Goal: Information Seeking & Learning: Learn about a topic

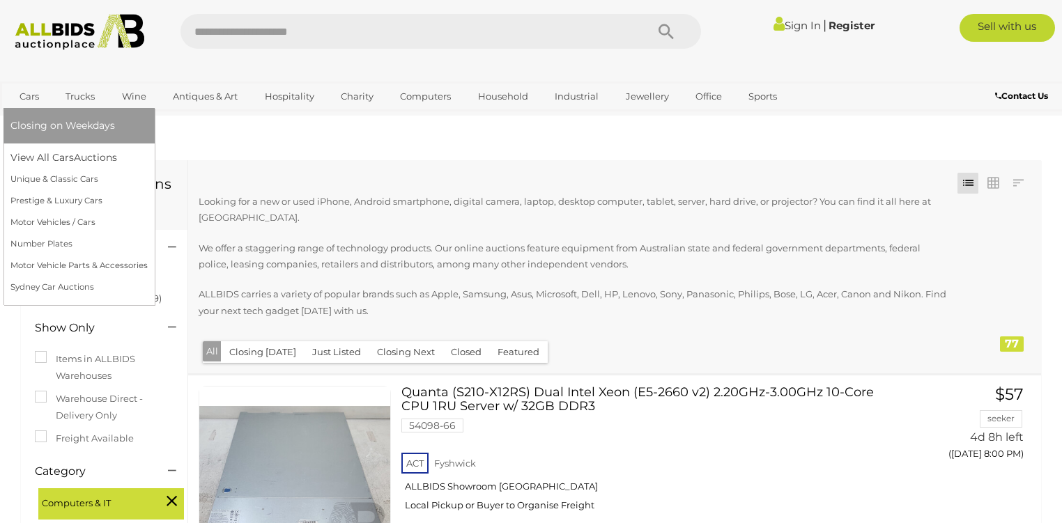
drag, startPoint x: 0, startPoint y: 0, endPoint x: 28, endPoint y: 98, distance: 101.4
click at [30, 98] on link "Cars" at bounding box center [29, 96] width 38 height 23
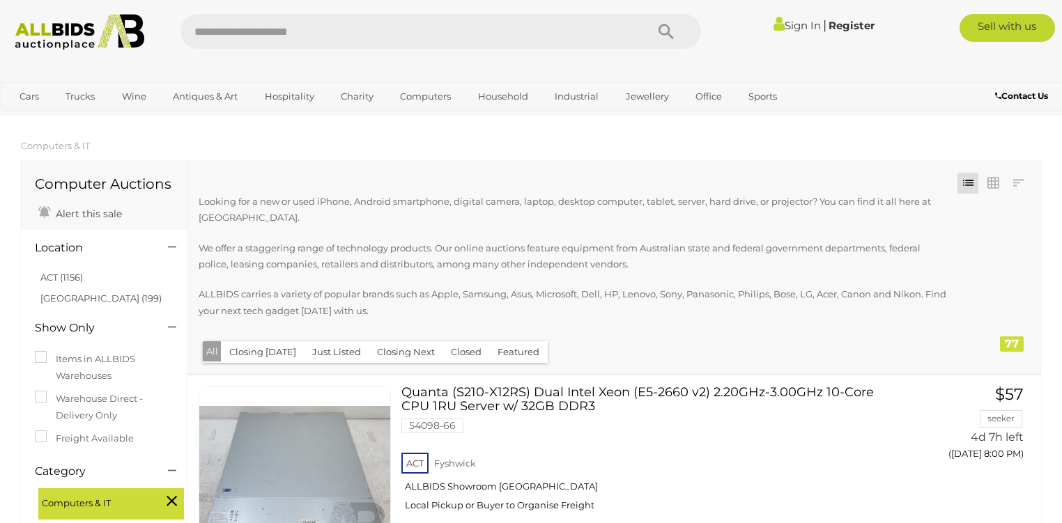
click at [22, 198] on div "Computer Auctions Alert this sale" at bounding box center [104, 193] width 167 height 66
drag, startPoint x: 22, startPoint y: 198, endPoint x: 154, endPoint y: 45, distance: 201.6
click at [31, 180] on div "Computer Auctions Alert this sale" at bounding box center [104, 193] width 167 height 66
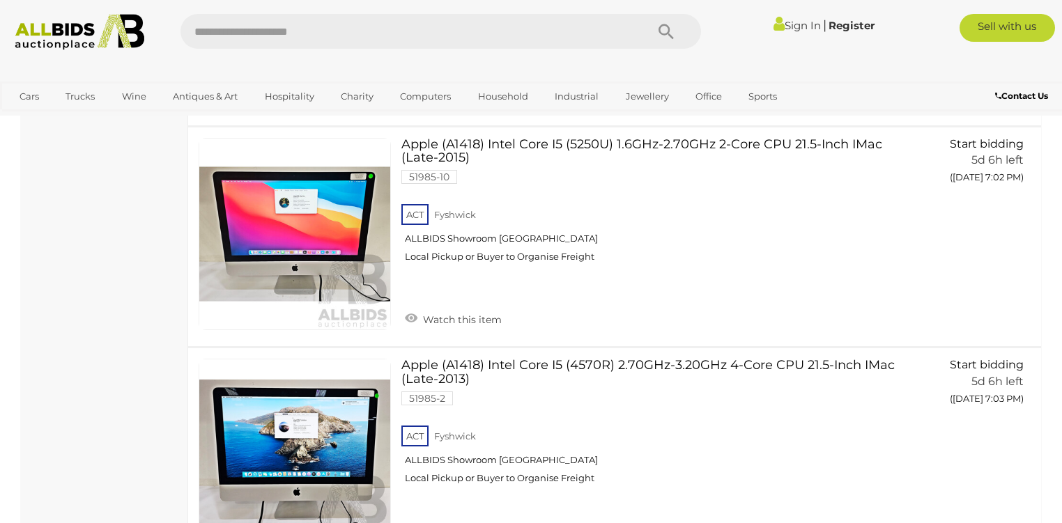
scroll to position [915, 0]
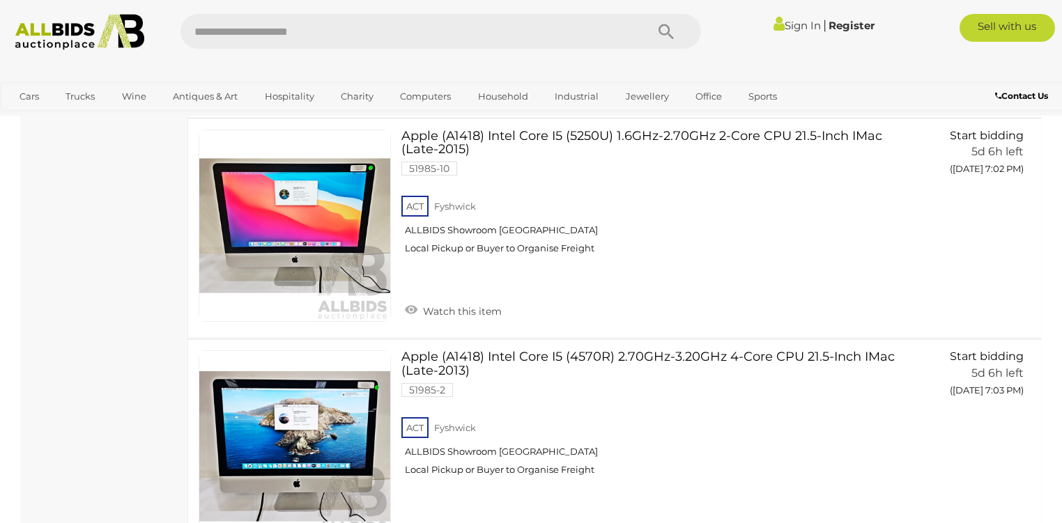
click at [211, 36] on input "text" at bounding box center [405, 31] width 451 height 35
click at [221, 31] on input "*******" at bounding box center [405, 31] width 451 height 35
type input "********"
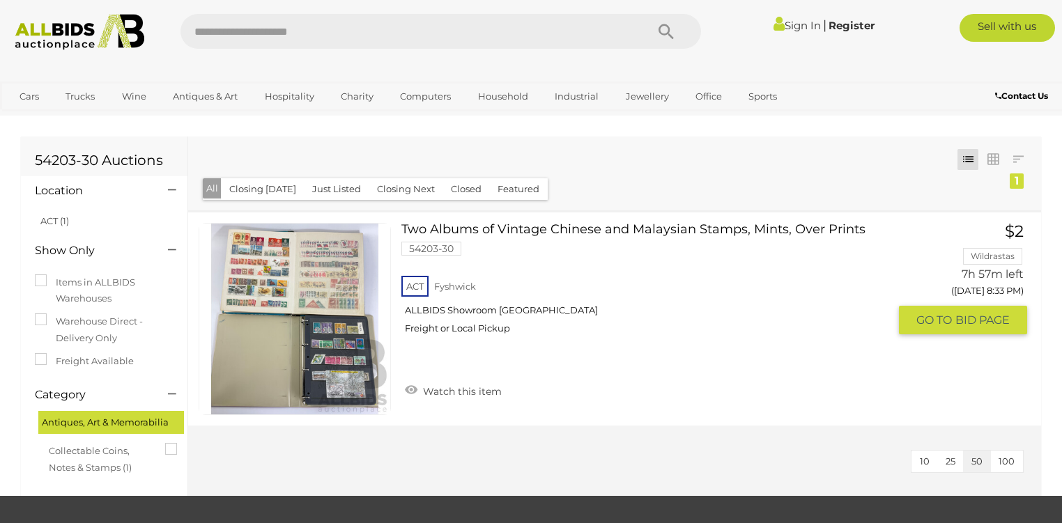
click at [262, 249] on link at bounding box center [295, 319] width 192 height 192
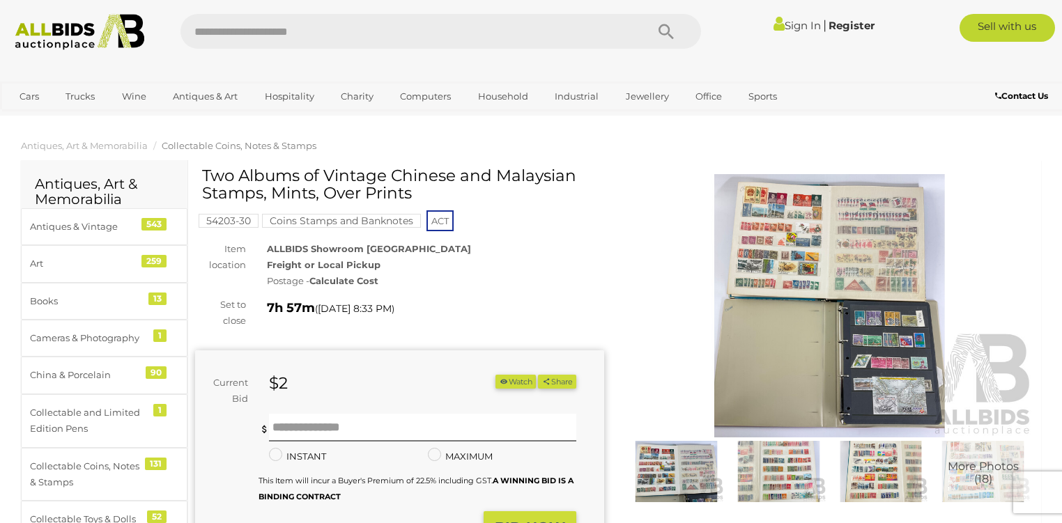
click at [693, 454] on img at bounding box center [675, 471] width 95 height 61
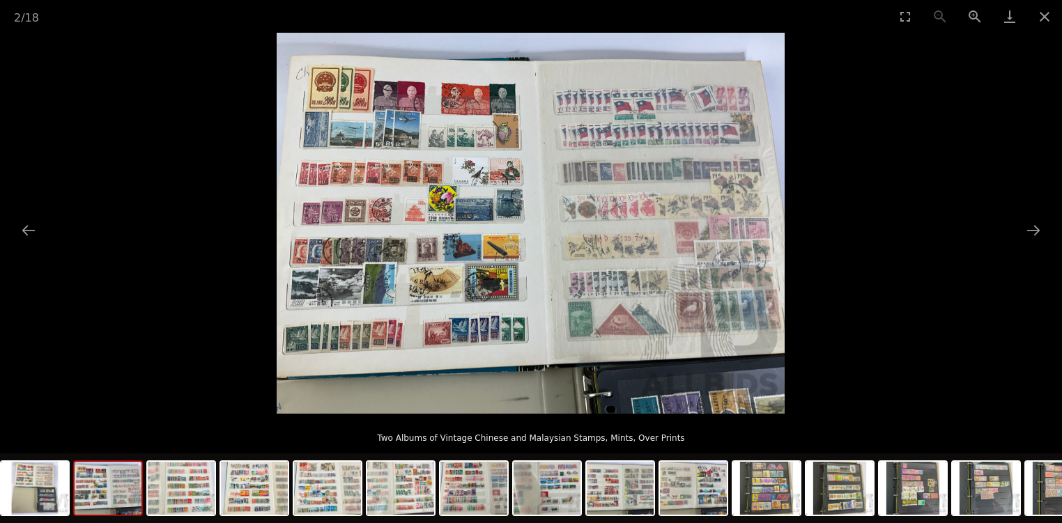
click at [132, 474] on img at bounding box center [108, 488] width 67 height 53
click at [196, 477] on img at bounding box center [181, 488] width 67 height 53
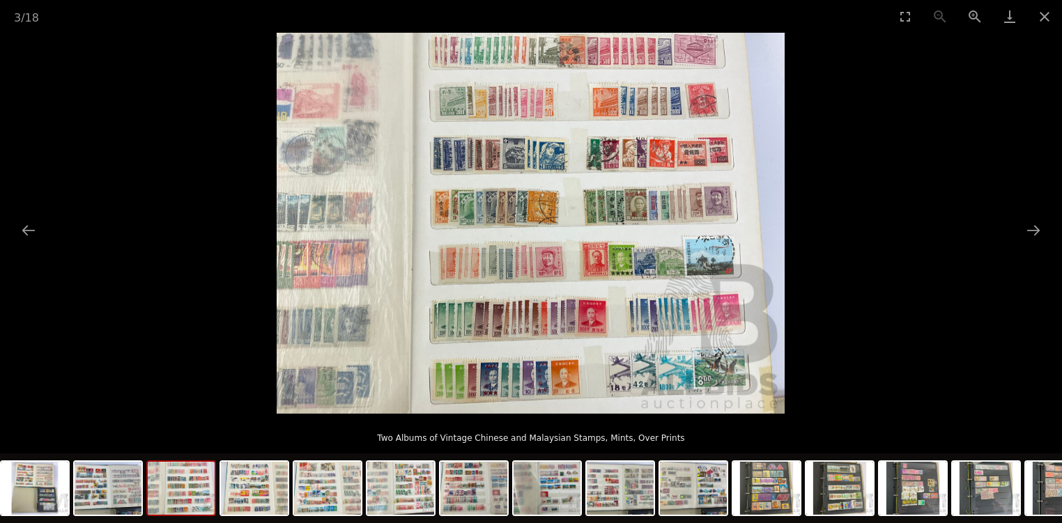
click at [194, 491] on img at bounding box center [181, 488] width 67 height 53
click at [257, 477] on img at bounding box center [254, 488] width 67 height 53
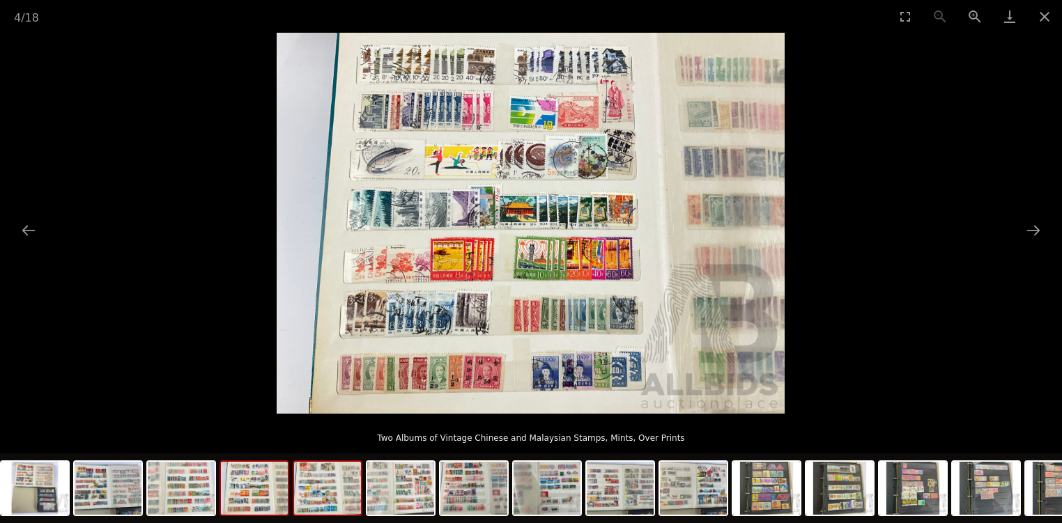
click at [339, 491] on img at bounding box center [327, 488] width 67 height 53
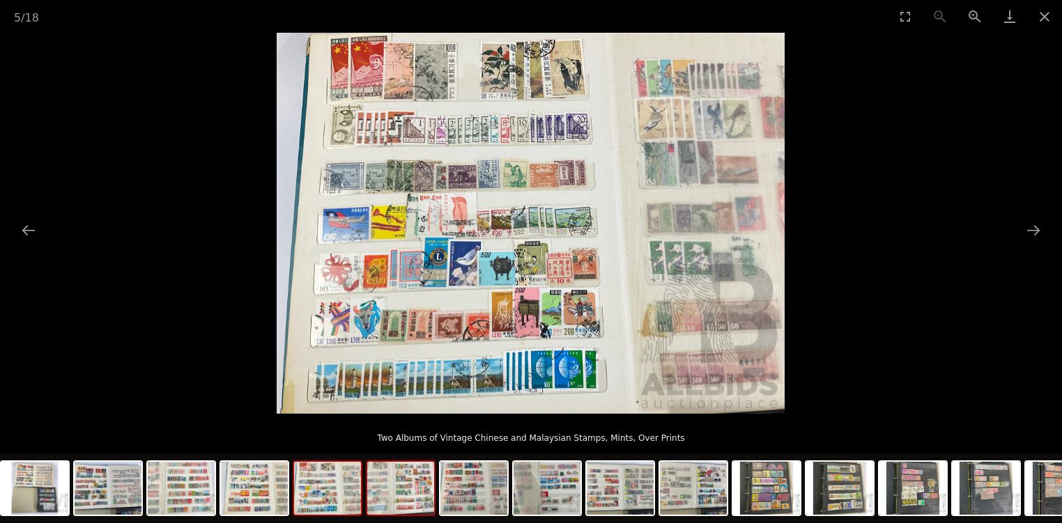
click at [412, 487] on img at bounding box center [400, 488] width 67 height 53
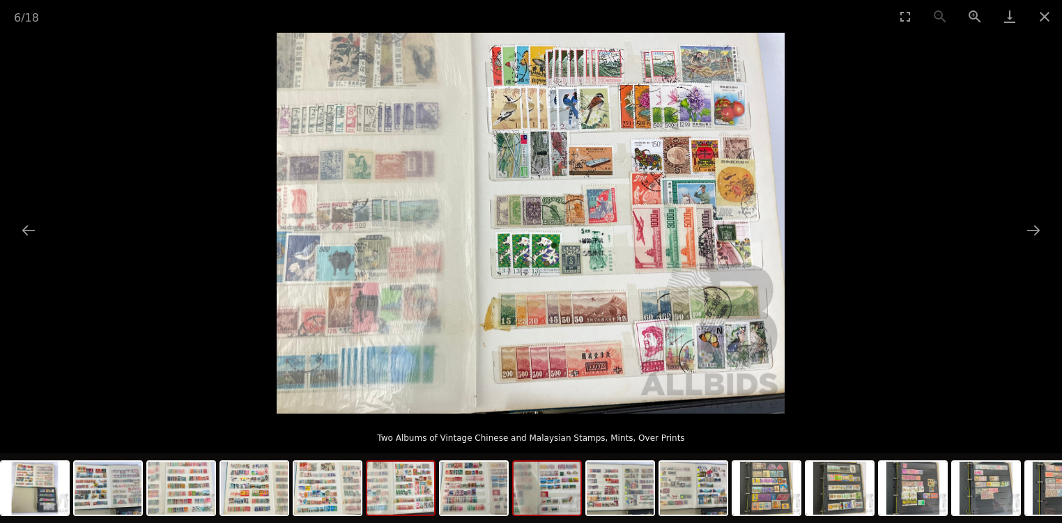
click at [565, 479] on img at bounding box center [547, 488] width 67 height 53
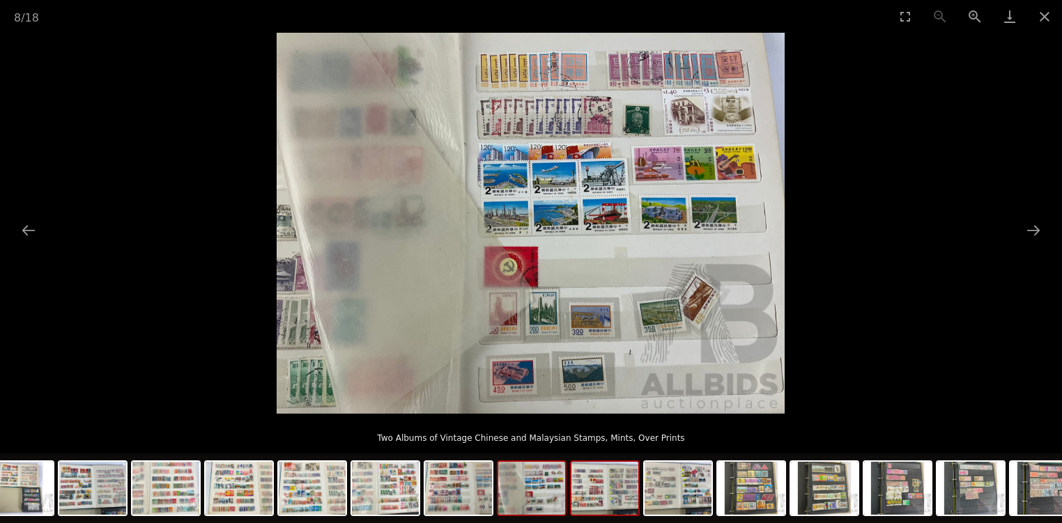
click at [612, 479] on img at bounding box center [604, 488] width 67 height 53
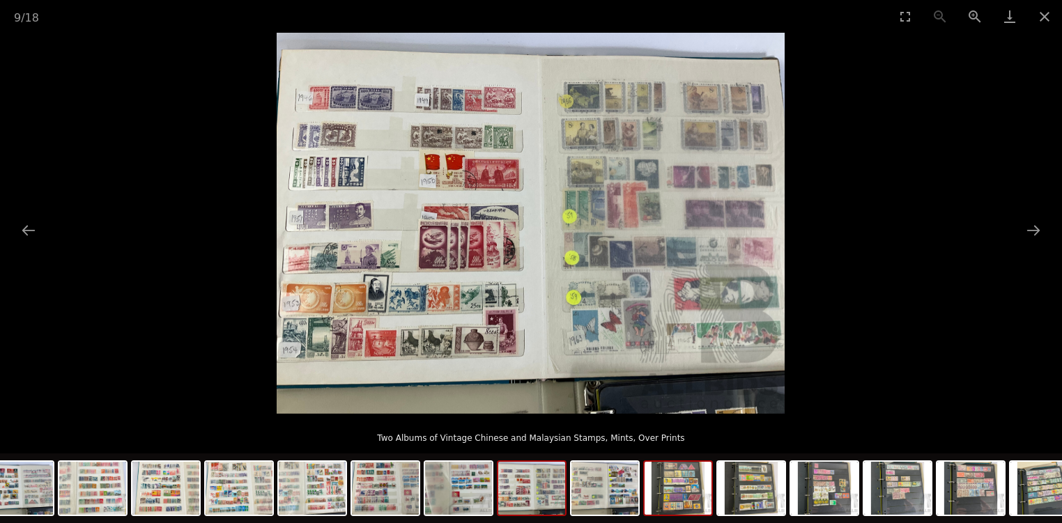
click at [689, 489] on img at bounding box center [678, 488] width 67 height 53
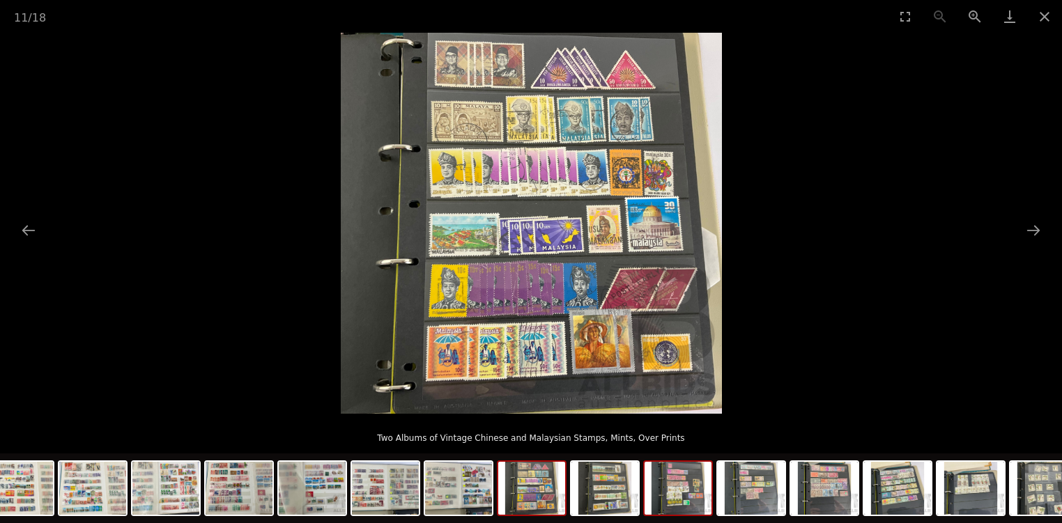
click at [690, 491] on img at bounding box center [678, 488] width 67 height 53
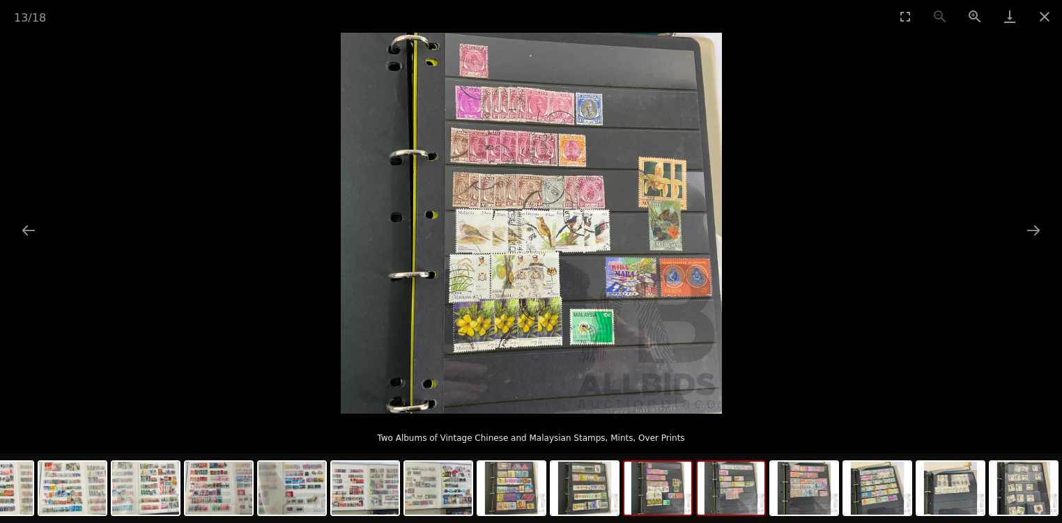
click at [713, 489] on img at bounding box center [730, 488] width 67 height 53
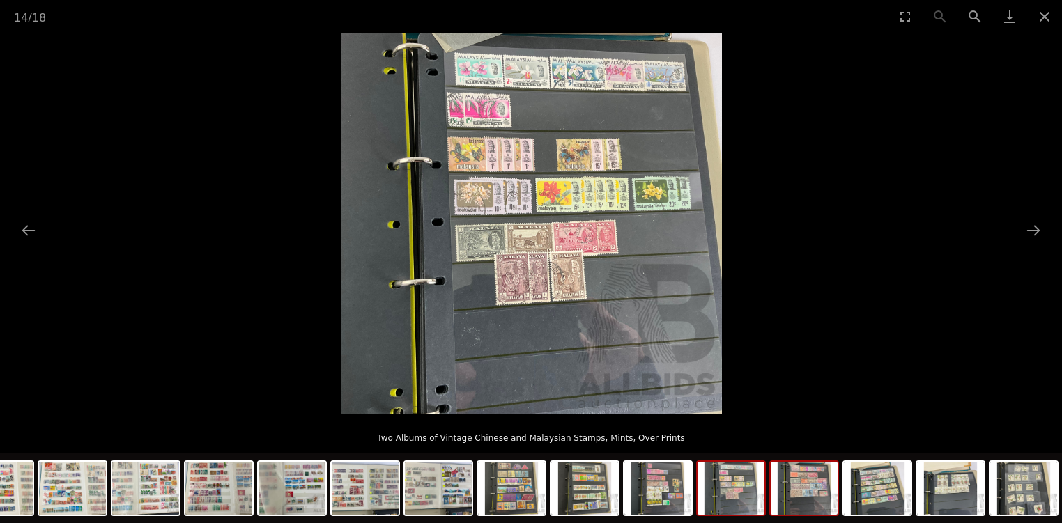
click at [817, 493] on img at bounding box center [804, 488] width 67 height 53
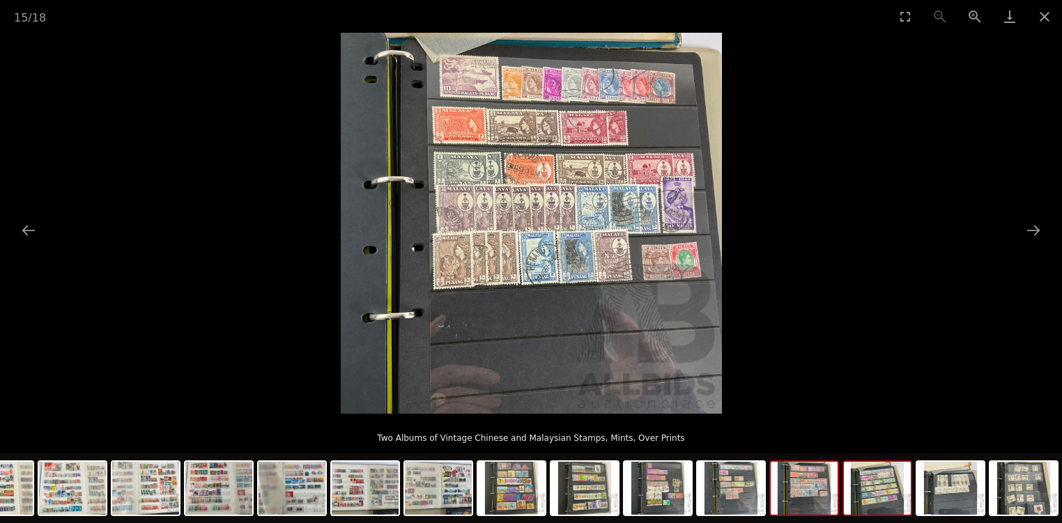
click at [889, 484] on img at bounding box center [877, 488] width 67 height 53
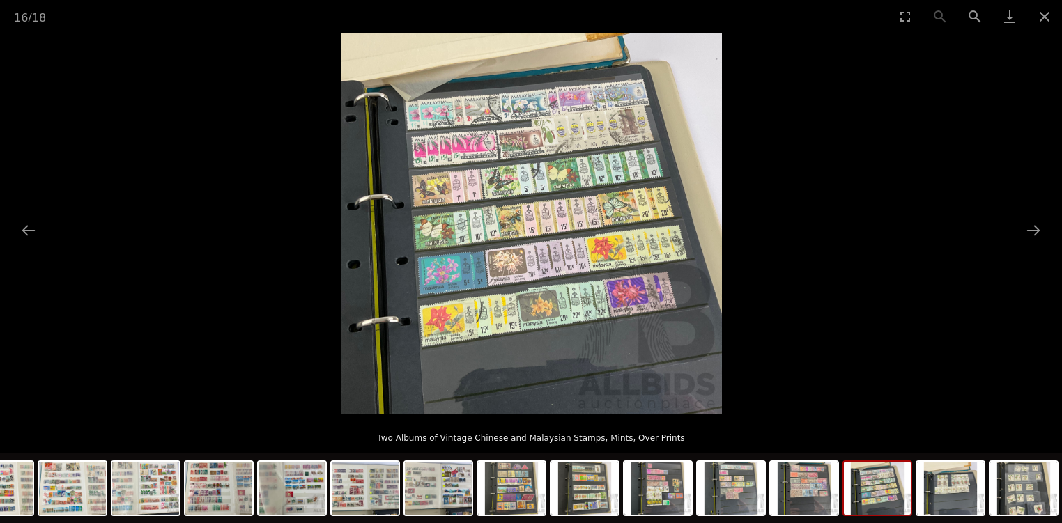
click at [860, 484] on img at bounding box center [877, 488] width 67 height 53
click at [959, 487] on img at bounding box center [950, 488] width 67 height 53
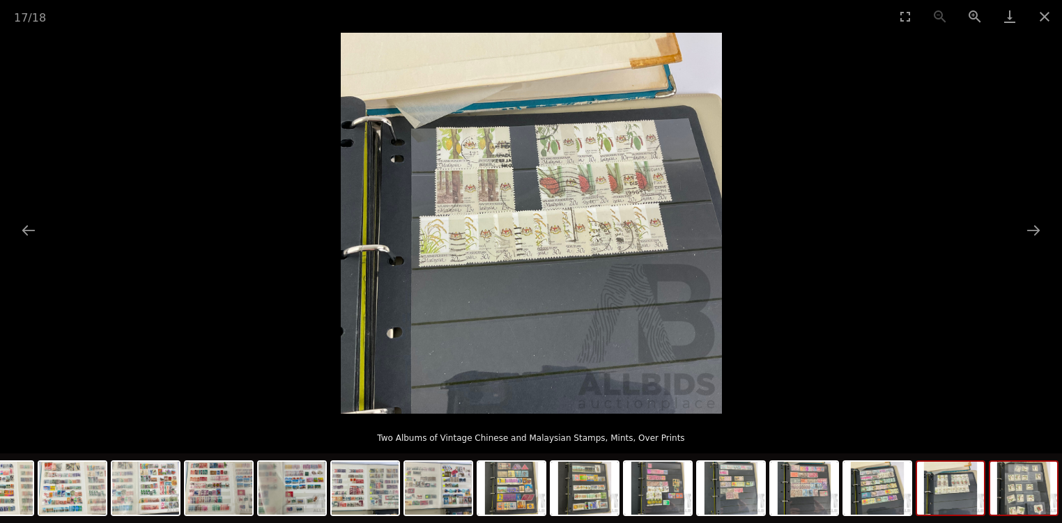
click at [1026, 477] on img at bounding box center [1023, 488] width 67 height 53
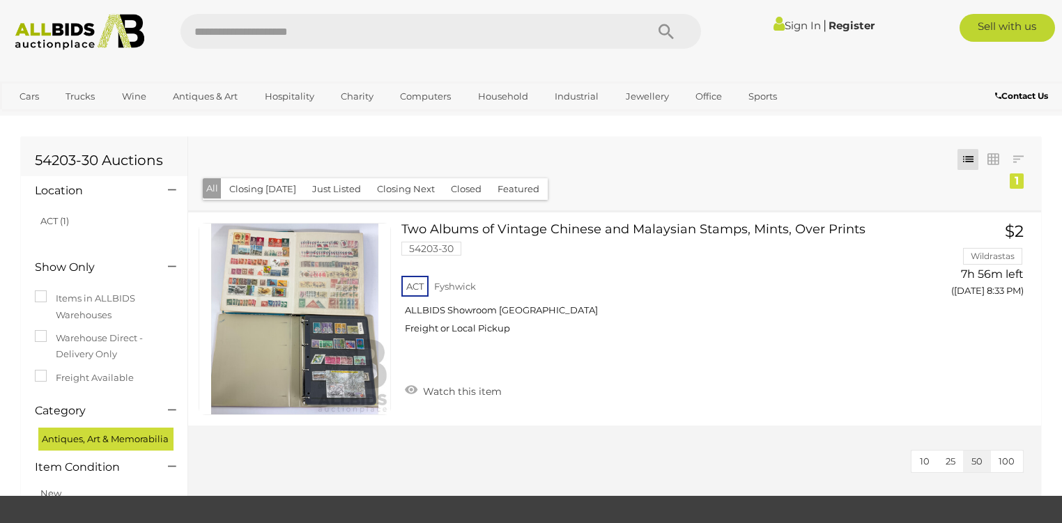
scroll to position [139, 0]
